Goal: Communication & Community: Connect with others

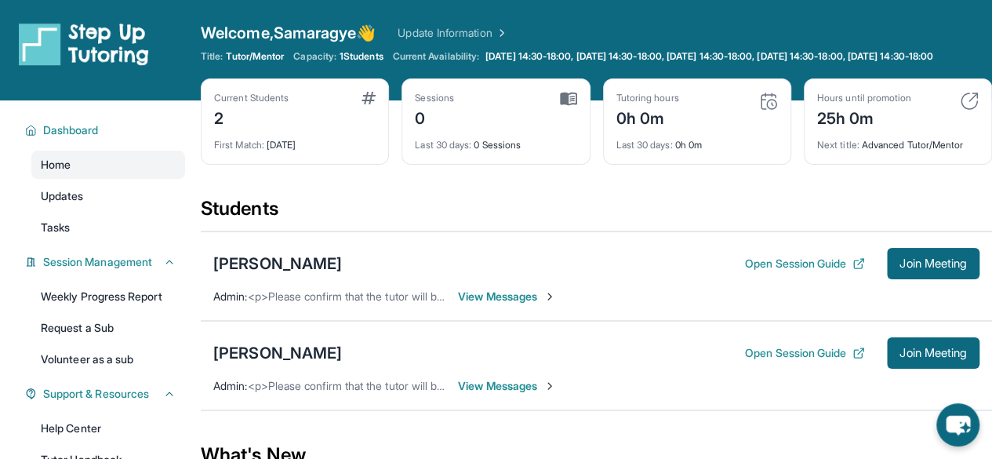
click at [536, 304] on span "View Messages" at bounding box center [507, 297] width 98 height 16
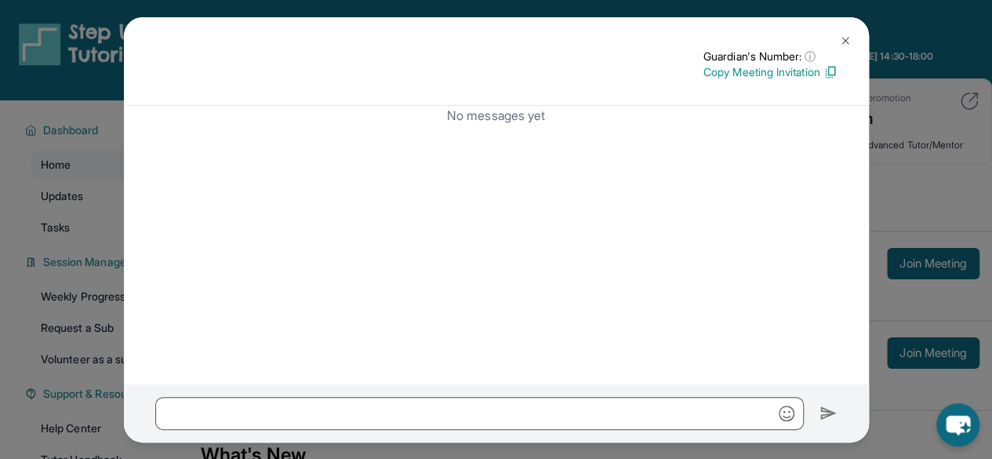
click at [842, 37] on img at bounding box center [845, 41] width 13 height 13
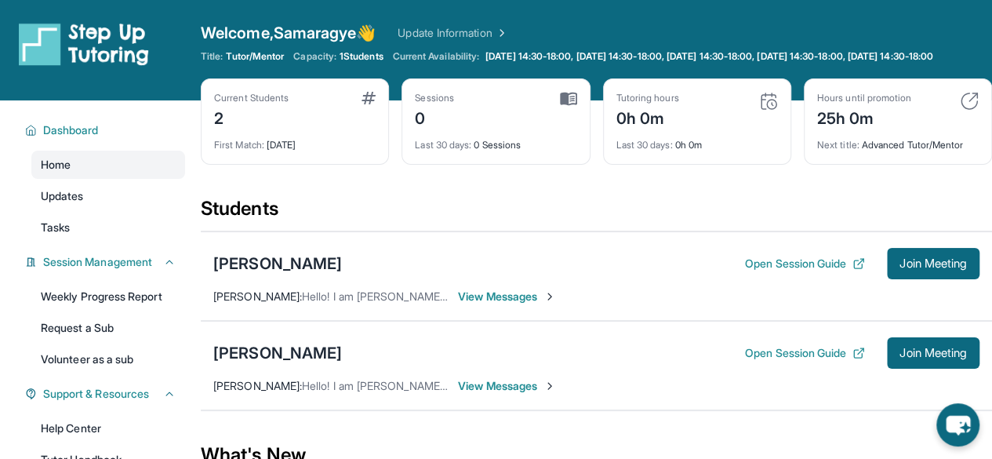
click at [543, 304] on span "View Messages" at bounding box center [507, 297] width 98 height 16
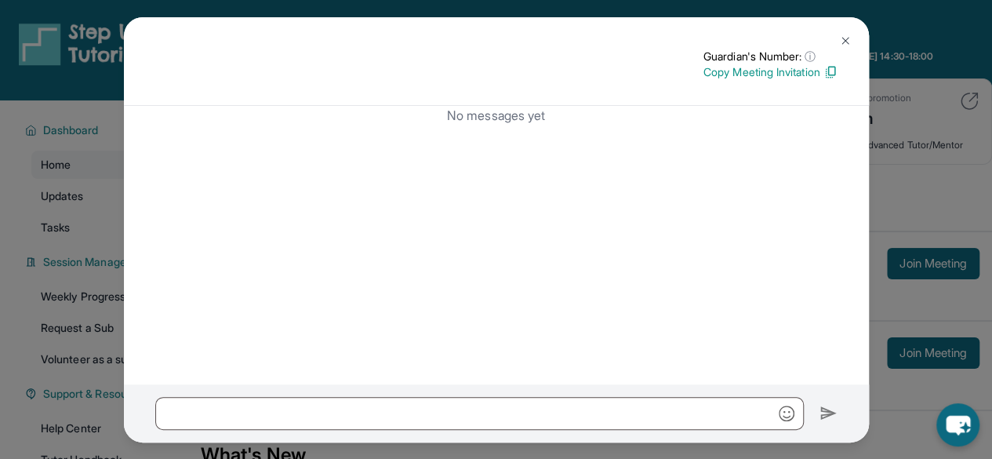
click at [845, 45] on img at bounding box center [845, 41] width 13 height 13
